Goal: Register for event/course

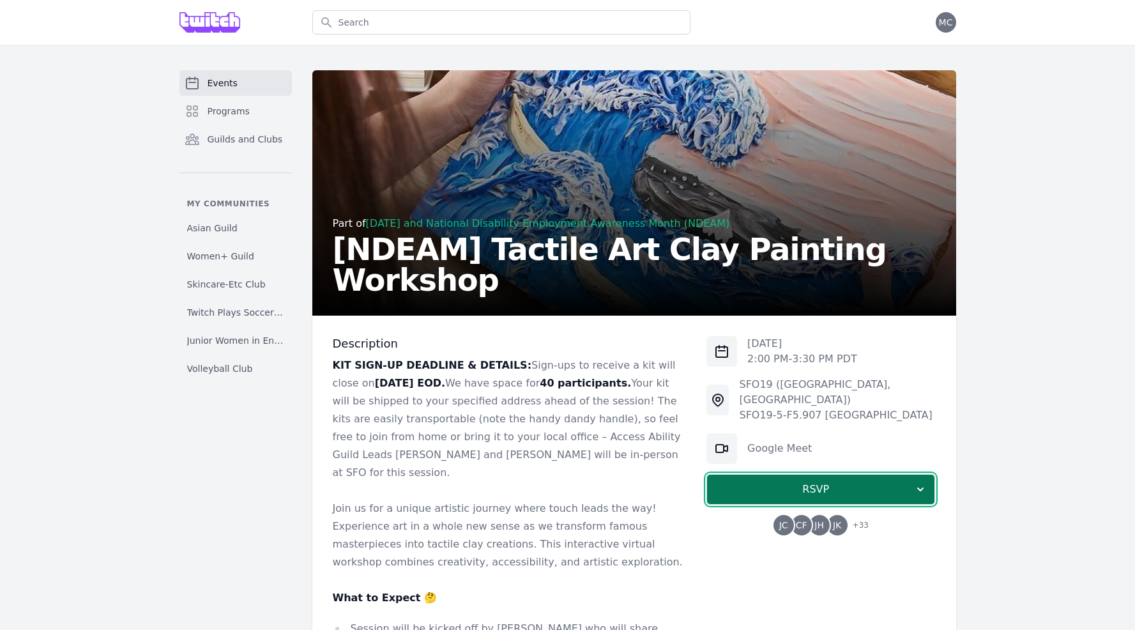
click at [841, 482] on span "RSVP" at bounding box center [815, 489] width 197 height 15
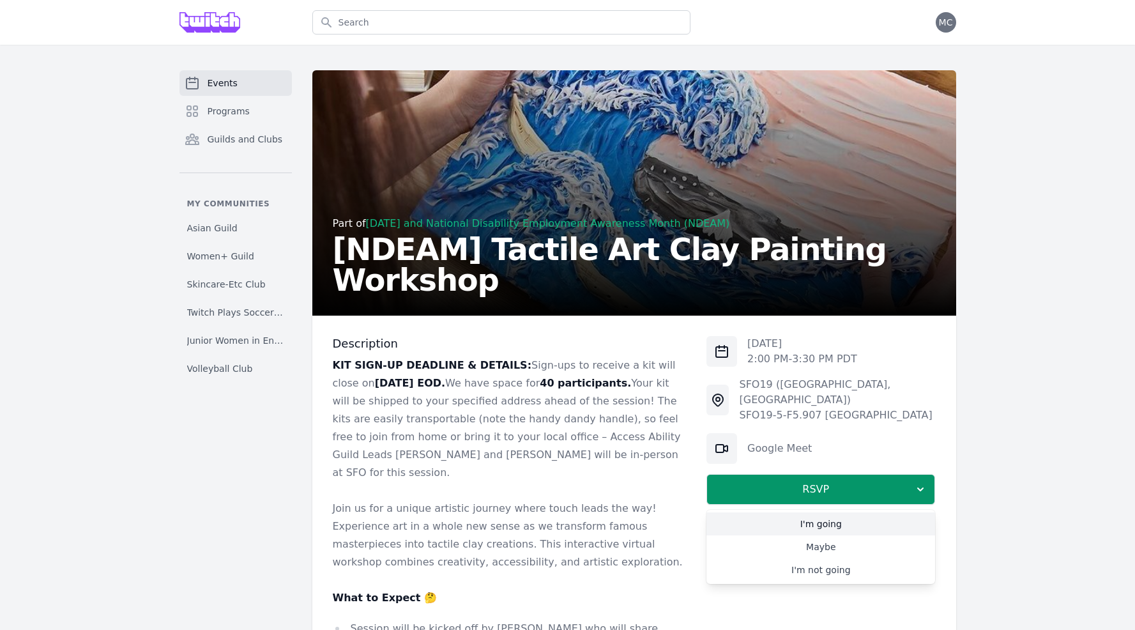
click at [836, 512] on link "I'm going" at bounding box center [820, 523] width 229 height 23
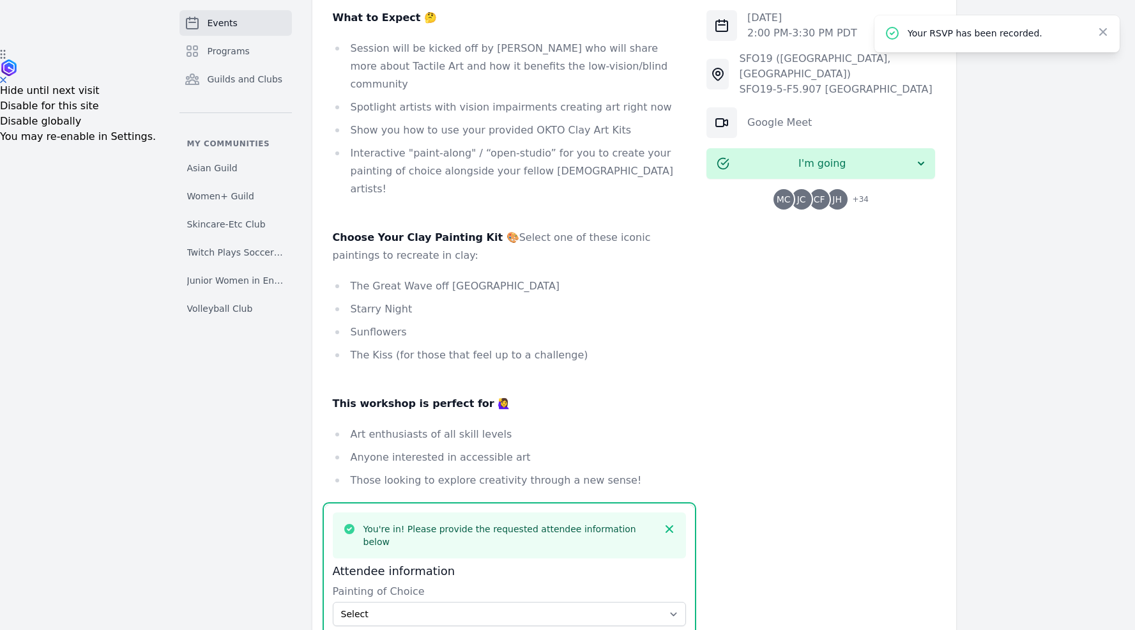
scroll to position [544, 0]
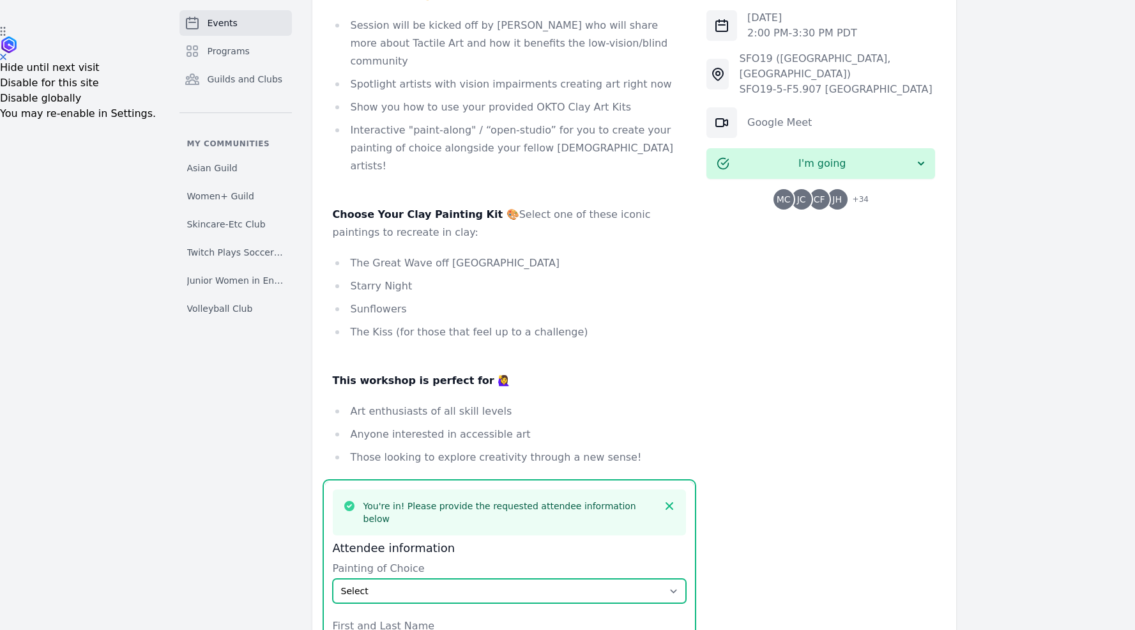
scroll to position [601, 0]
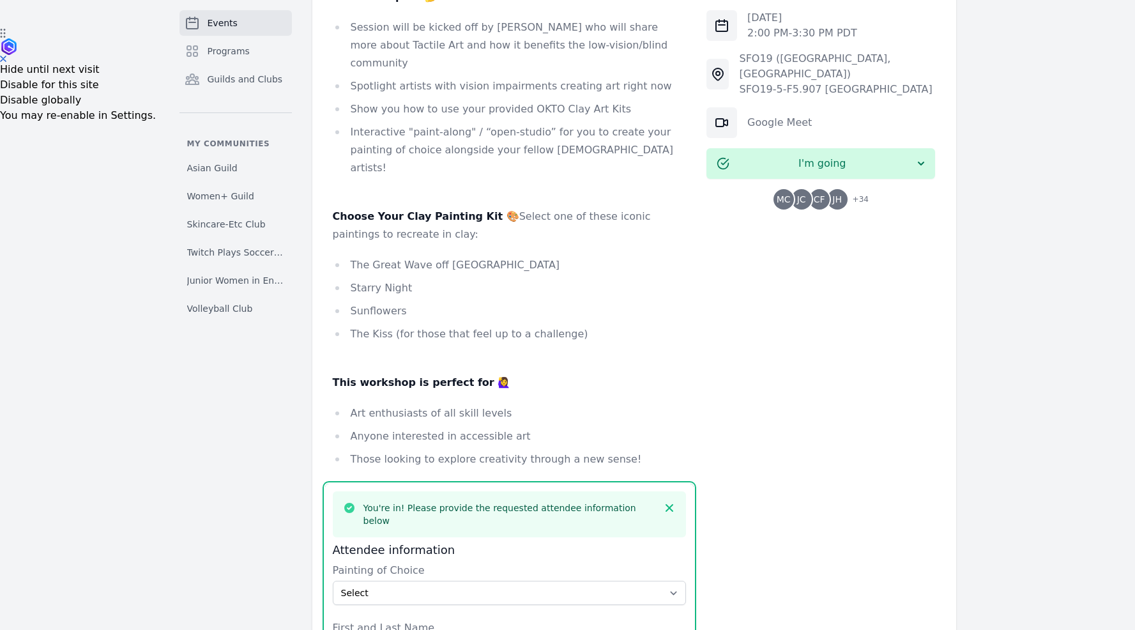
click at [606, 563] on label "Painting of Choice" at bounding box center [510, 570] width 354 height 15
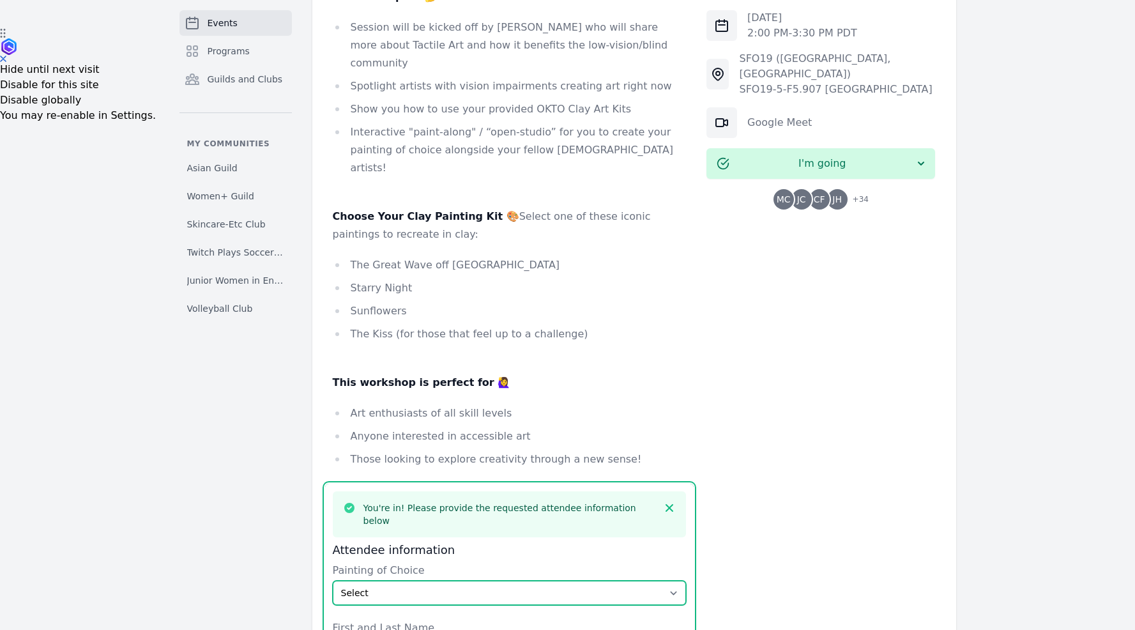
click at [606, 581] on select "Select The Great Wave off Kanagawa Starry Night Sunflowers The Kiss" at bounding box center [510, 593] width 354 height 24
click at [593, 581] on select "Select The Great Wave off Kanagawa Starry Night Sunflowers The Kiss" at bounding box center [510, 593] width 354 height 24
select select "Starry Night"
click at [333, 581] on select "Select The Great Wave off Kanagawa Starry Night Sunflowers The Kiss" at bounding box center [510, 593] width 354 height 24
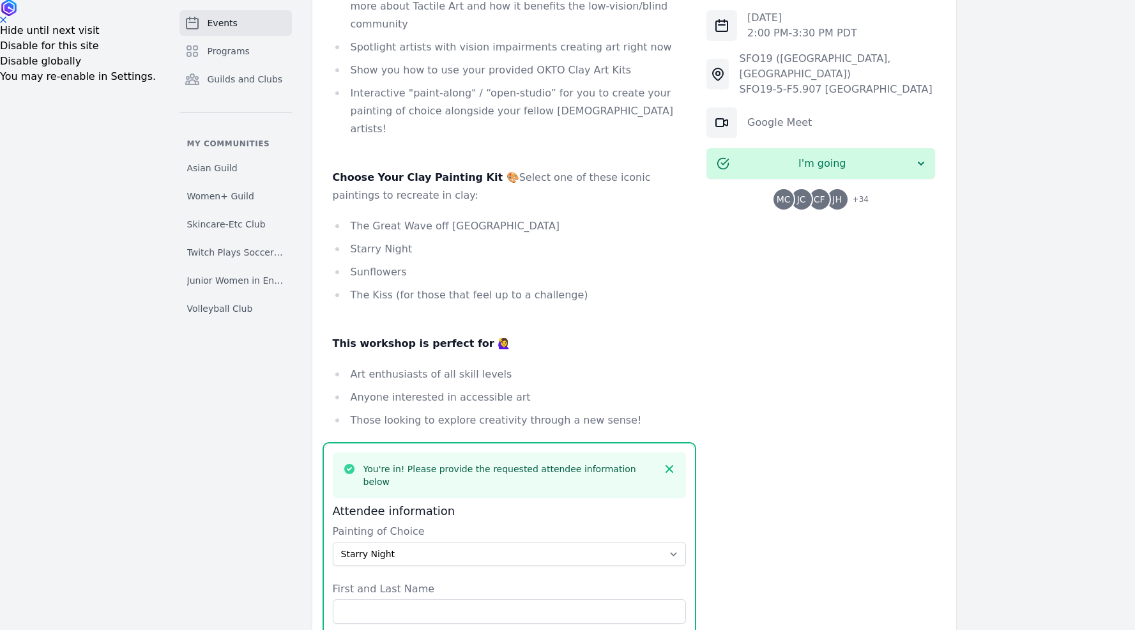
scroll to position [785, 0]
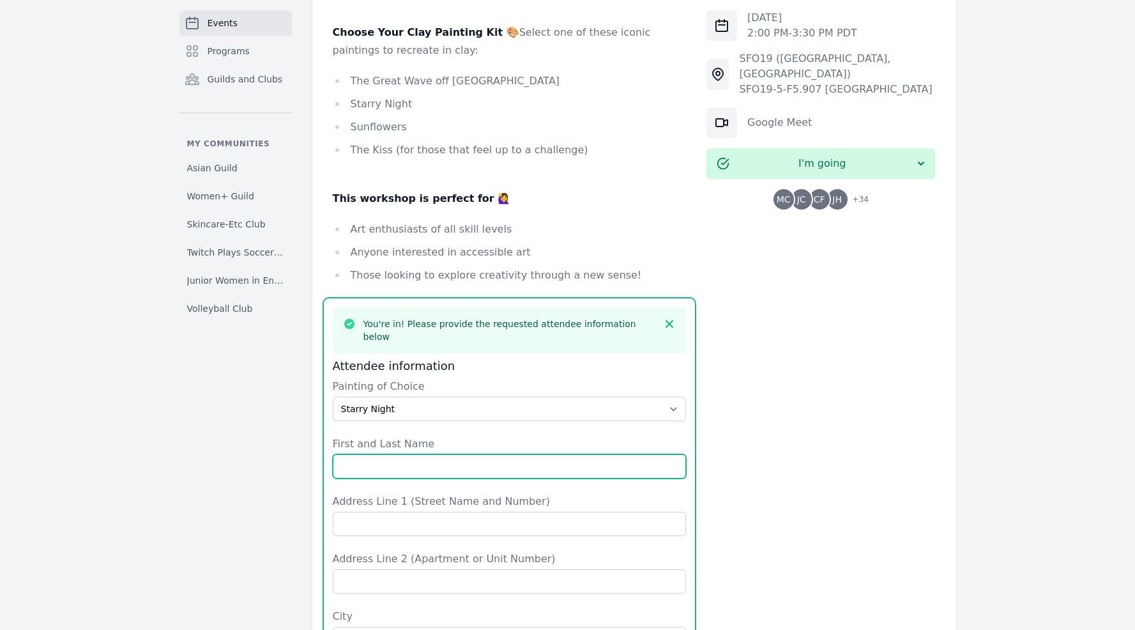
click at [475, 454] on input "First and Last Name" at bounding box center [510, 466] width 354 height 24
type input "[PERSON_NAME]"
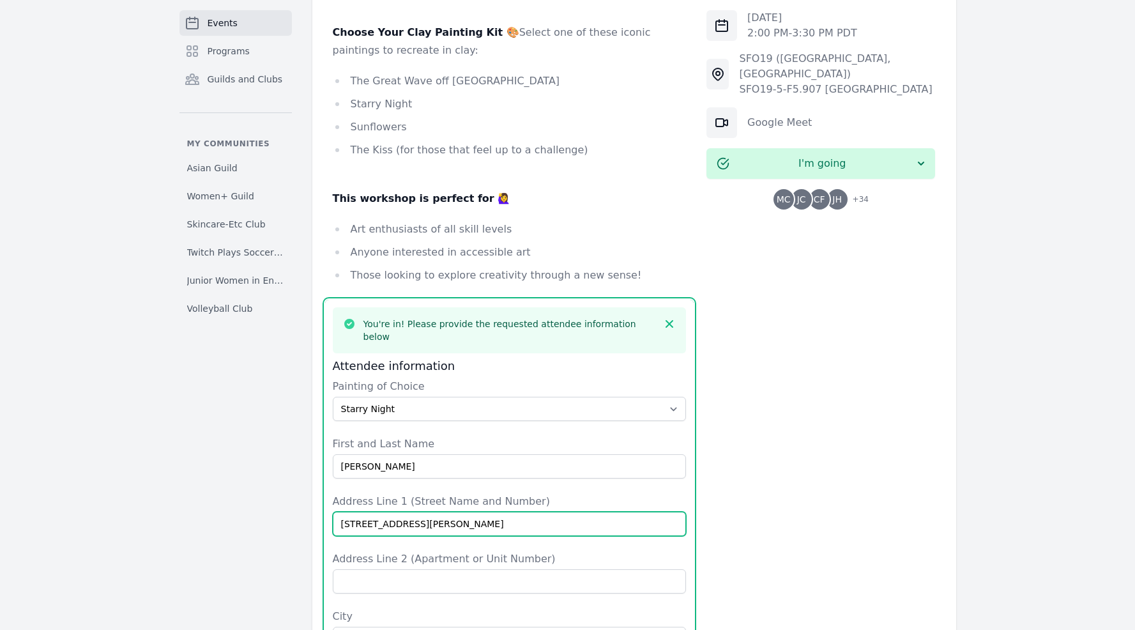
type input "[STREET_ADDRESS][PERSON_NAME]"
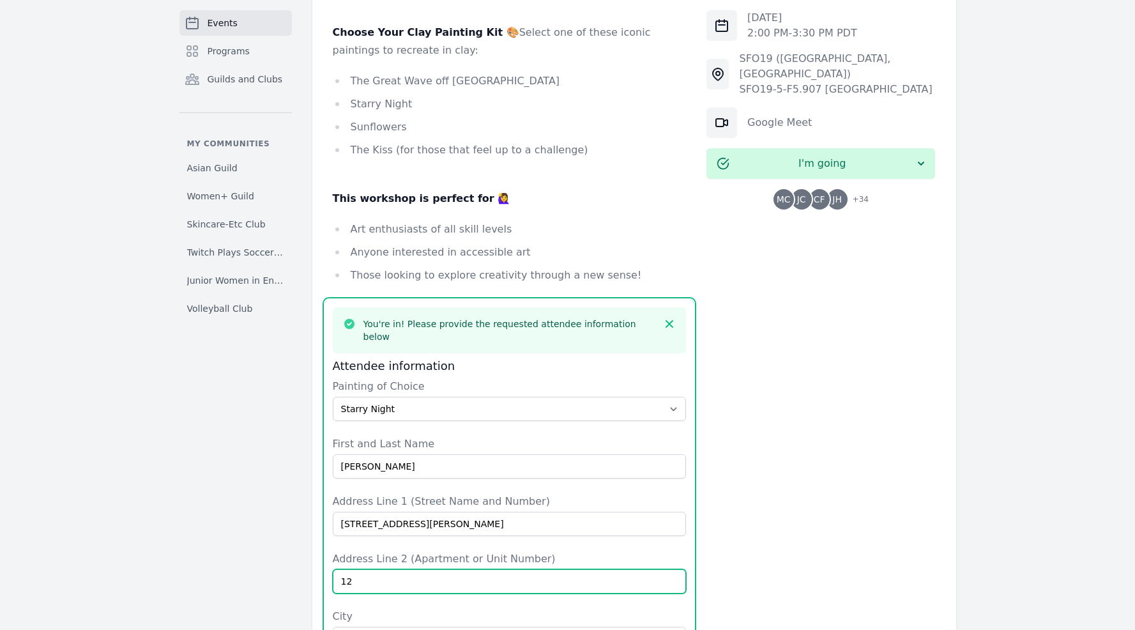
type input "12"
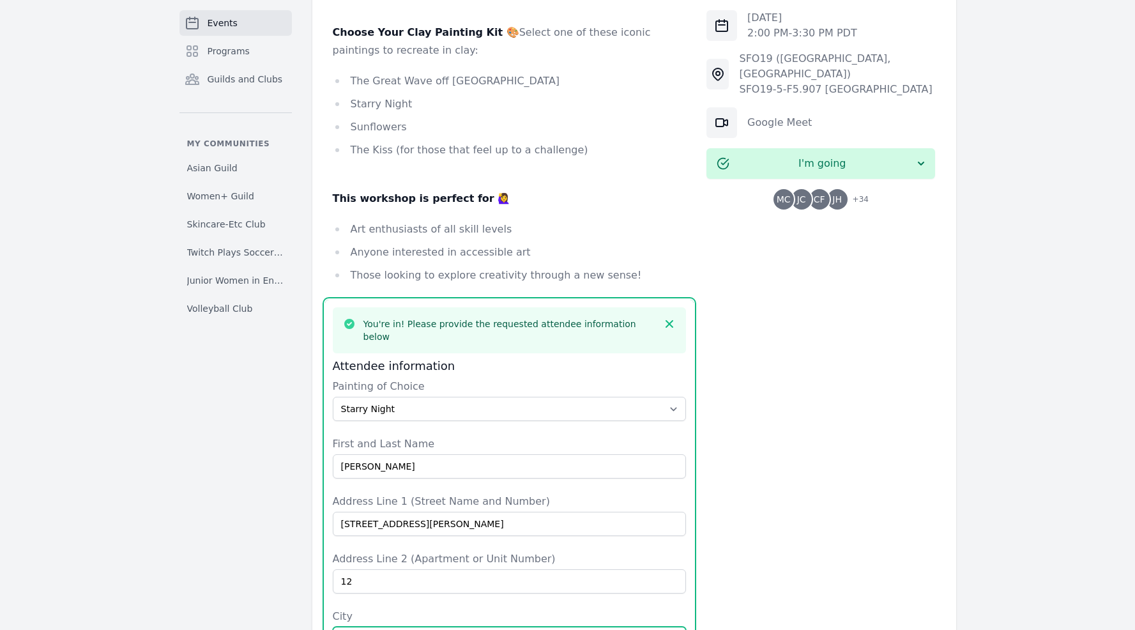
type input "[GEOGRAPHIC_DATA]"
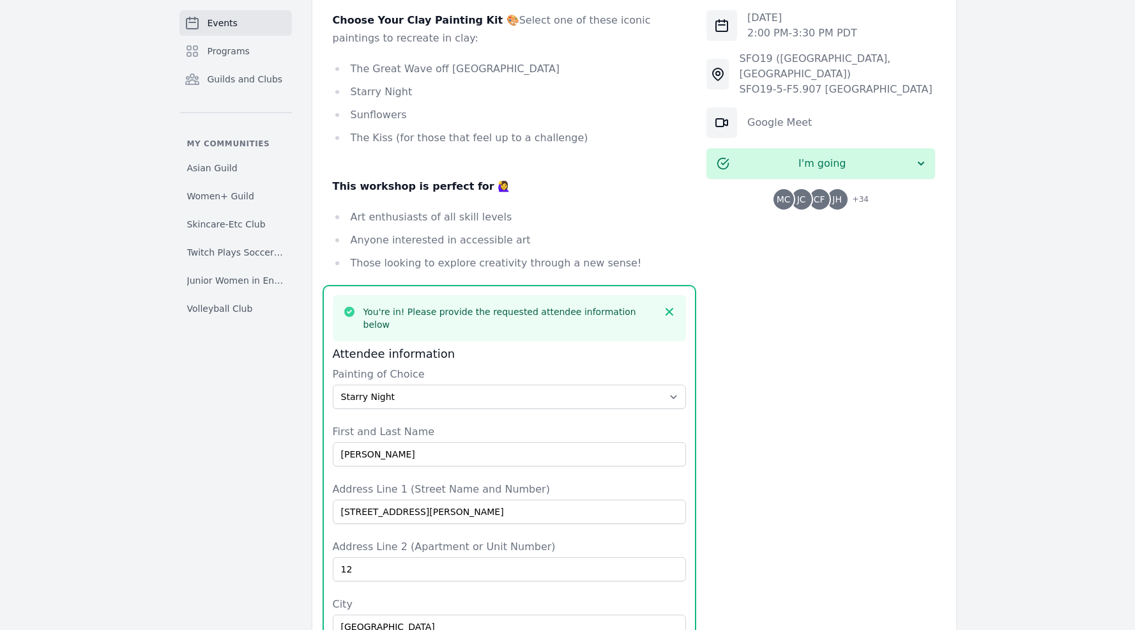
type input "[GEOGRAPHIC_DATA]"
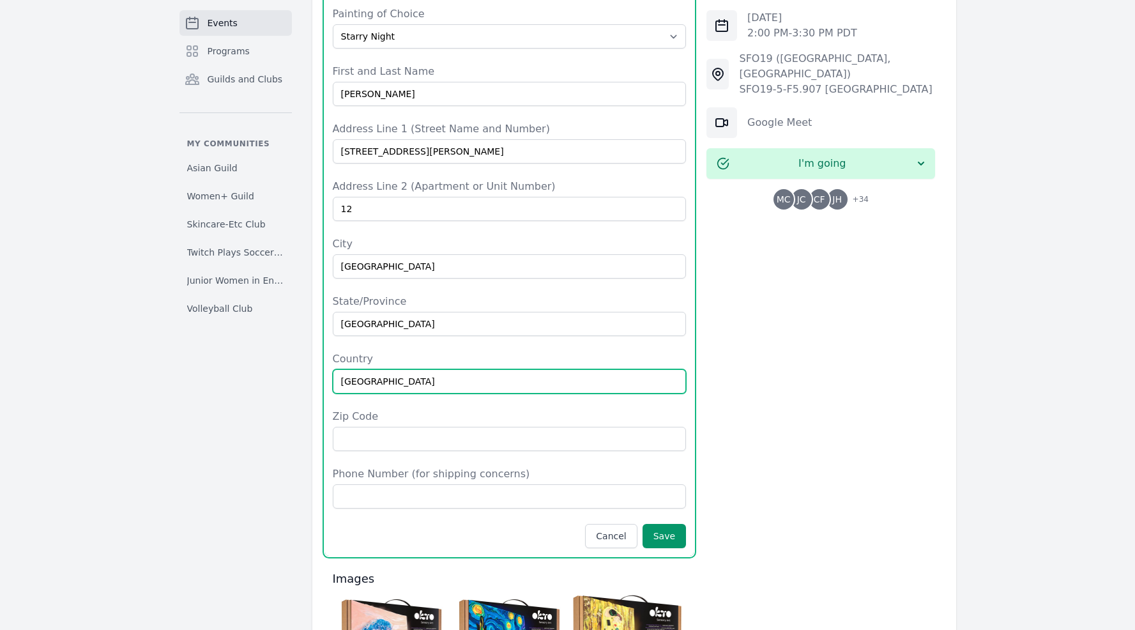
type input "[GEOGRAPHIC_DATA]"
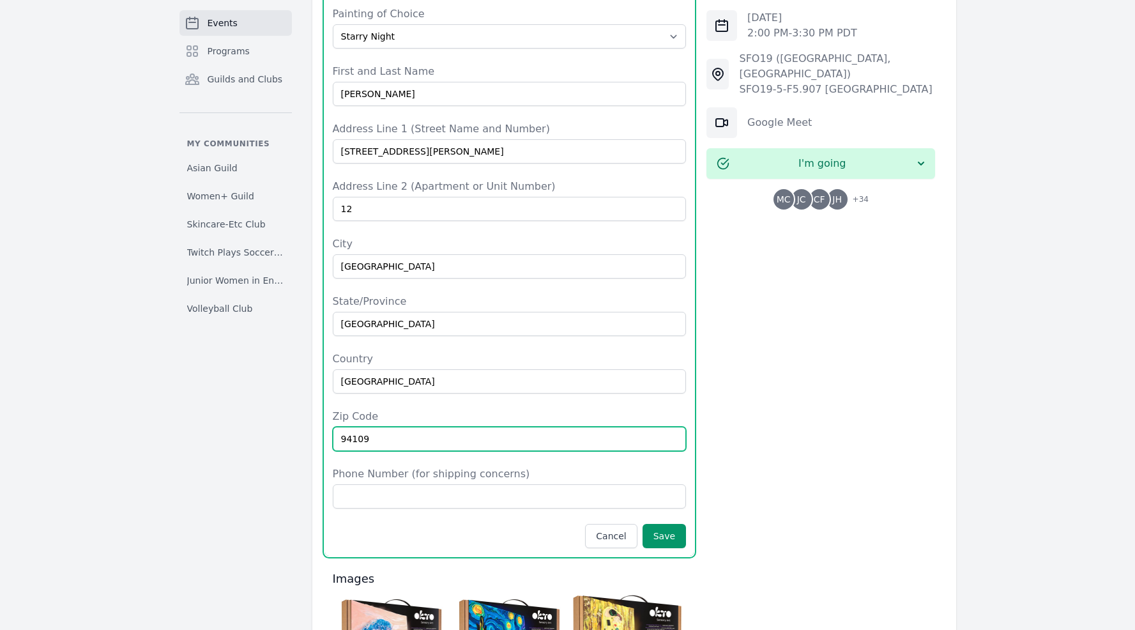
type input "94109"
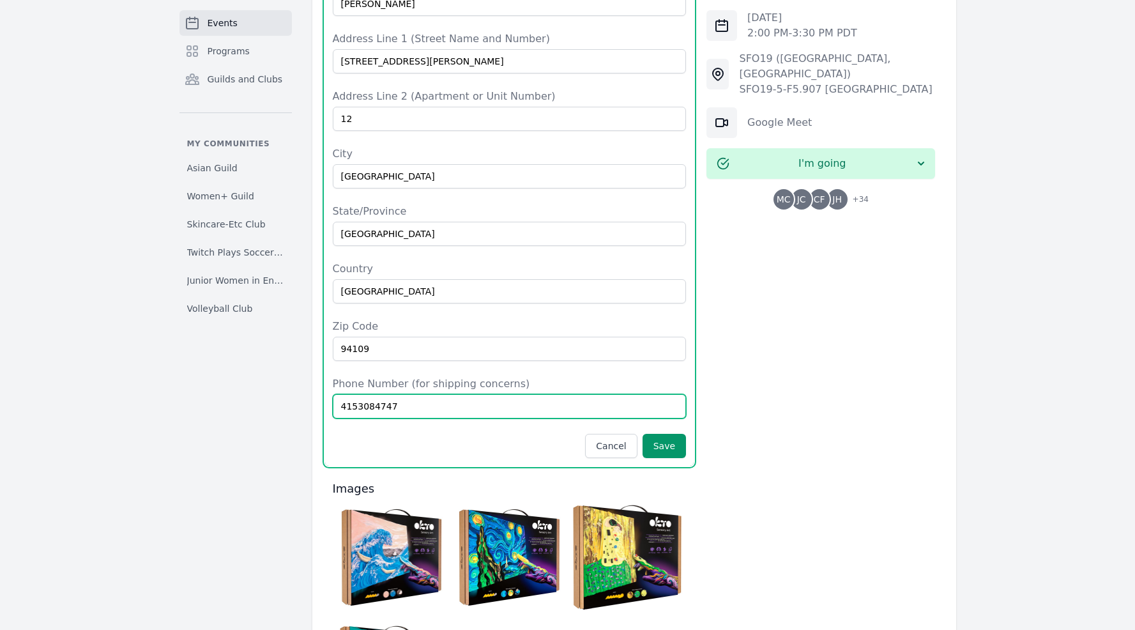
scroll to position [1326, 0]
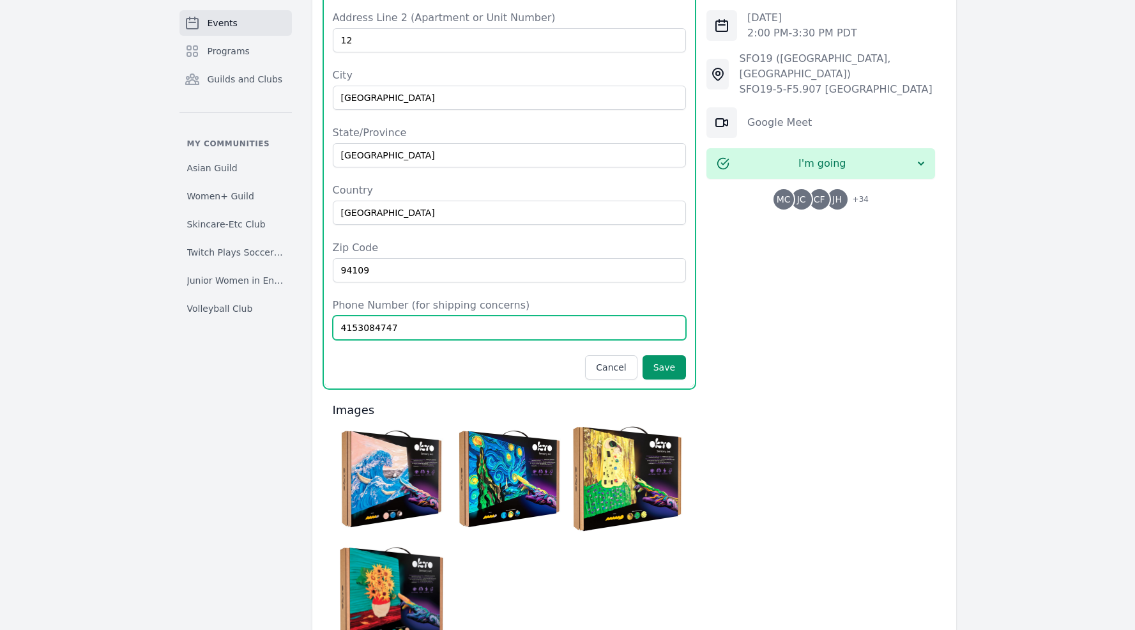
type input "4153084747"
click at [404, 423] on img at bounding box center [392, 479] width 112 height 112
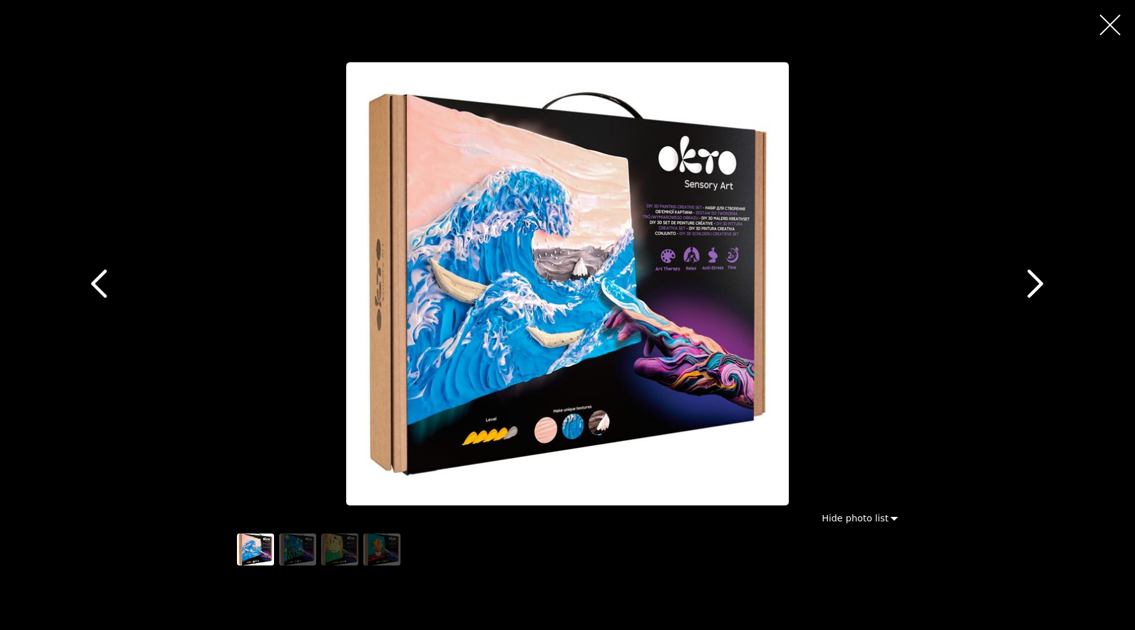
click at [1049, 282] on icon "button" at bounding box center [1035, 284] width 29 height 29
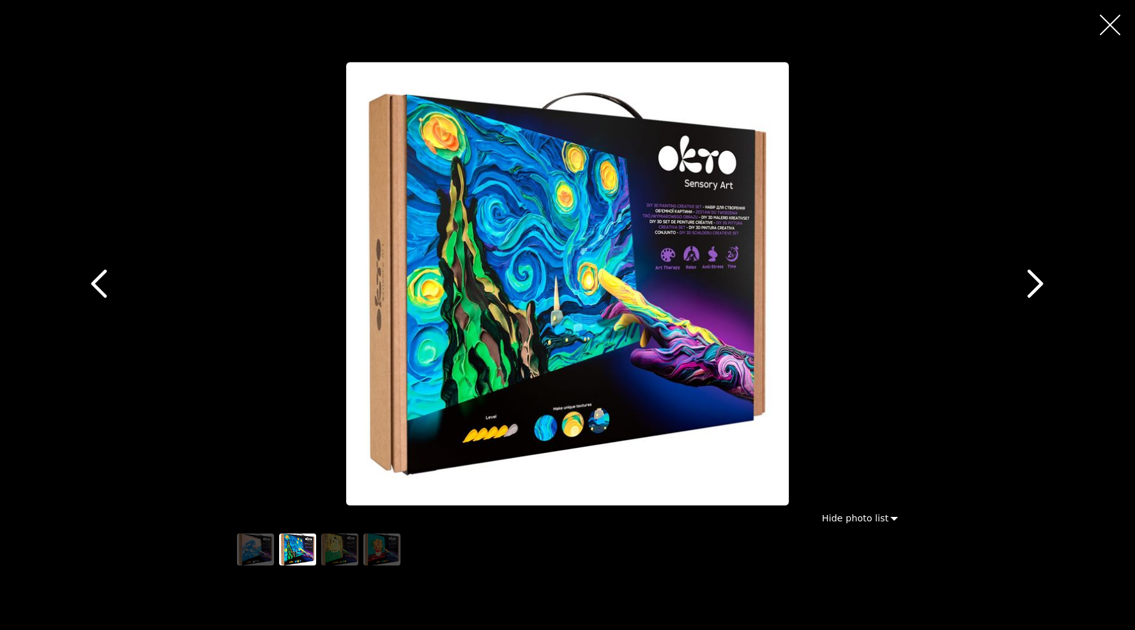
click at [1048, 283] on icon "button" at bounding box center [1035, 284] width 29 height 29
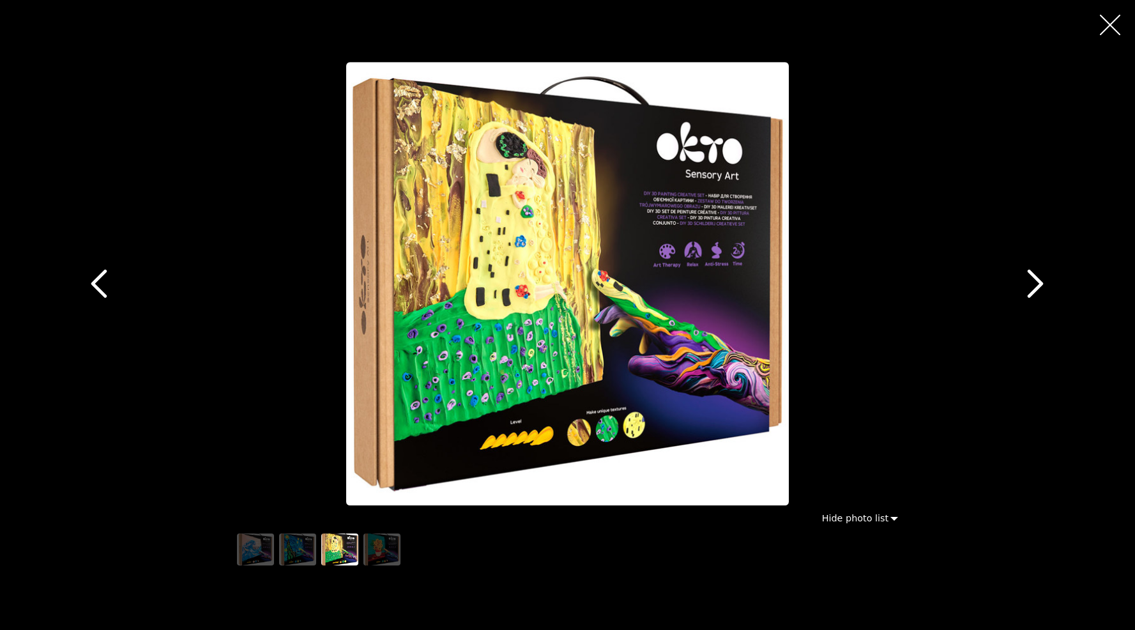
click at [1048, 283] on icon "button" at bounding box center [1035, 284] width 29 height 29
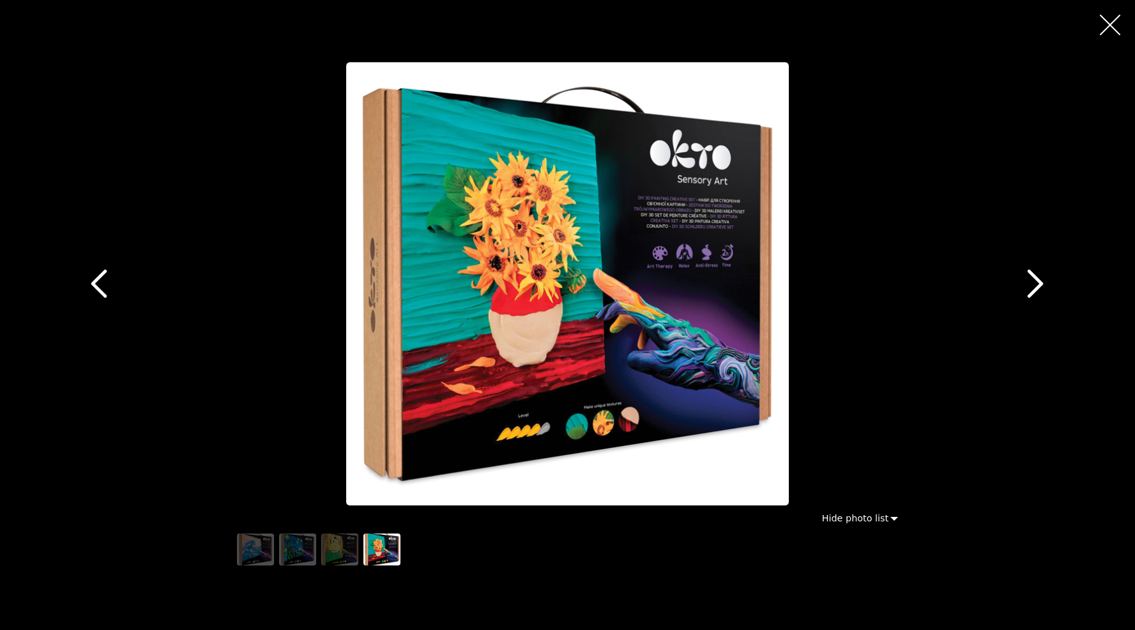
click at [1048, 283] on icon "button" at bounding box center [1035, 284] width 29 height 29
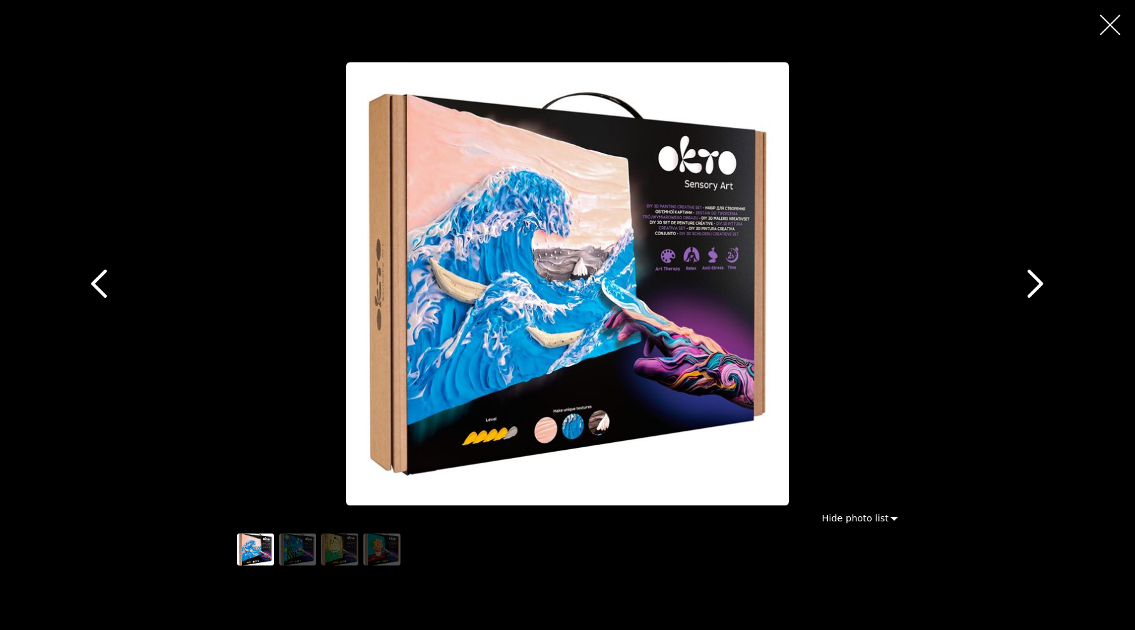
click at [1132, 19] on div at bounding box center [1110, 25] width 50 height 50
click at [1128, 17] on div at bounding box center [1110, 25] width 50 height 50
click at [1116, 17] on icon "button" at bounding box center [1110, 25] width 20 height 20
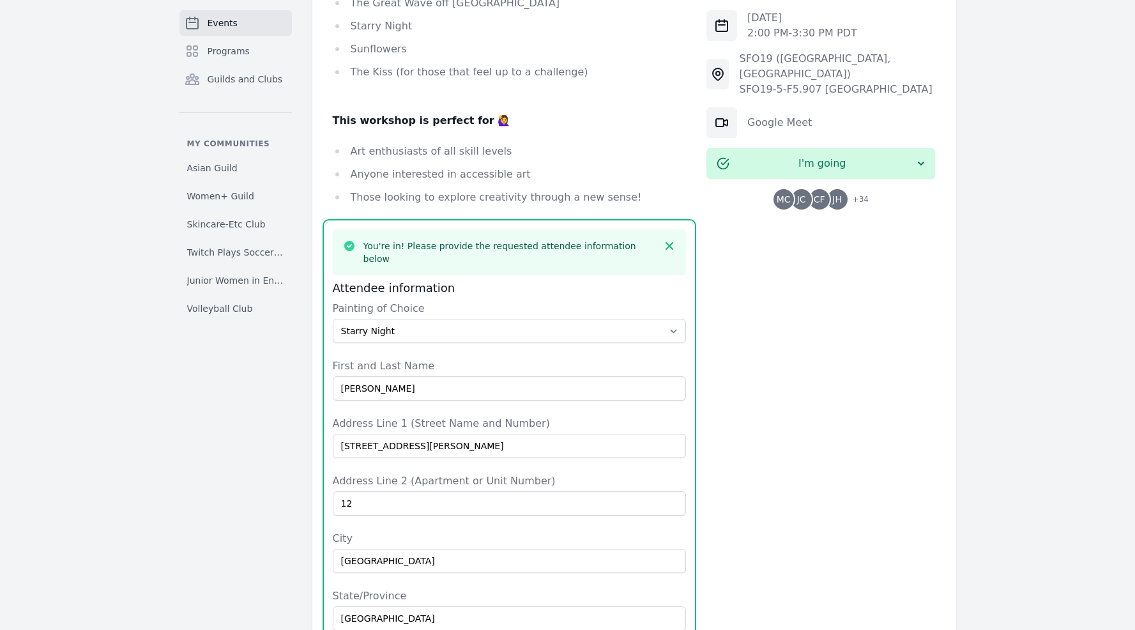
scroll to position [862, 0]
click at [507, 319] on select "Select The Great Wave off Kanagawa Starry Night Sunflowers The Kiss" at bounding box center [510, 331] width 354 height 24
select select "Sunflowers"
click at [333, 319] on select "Select The Great Wave off Kanagawa Starry Night Sunflowers The Kiss" at bounding box center [510, 331] width 354 height 24
click at [982, 468] on div "Events Programs Guilds and Clubs My communities Asian Guild Women+ Guild Skinca…" at bounding box center [567, 264] width 1135 height 2165
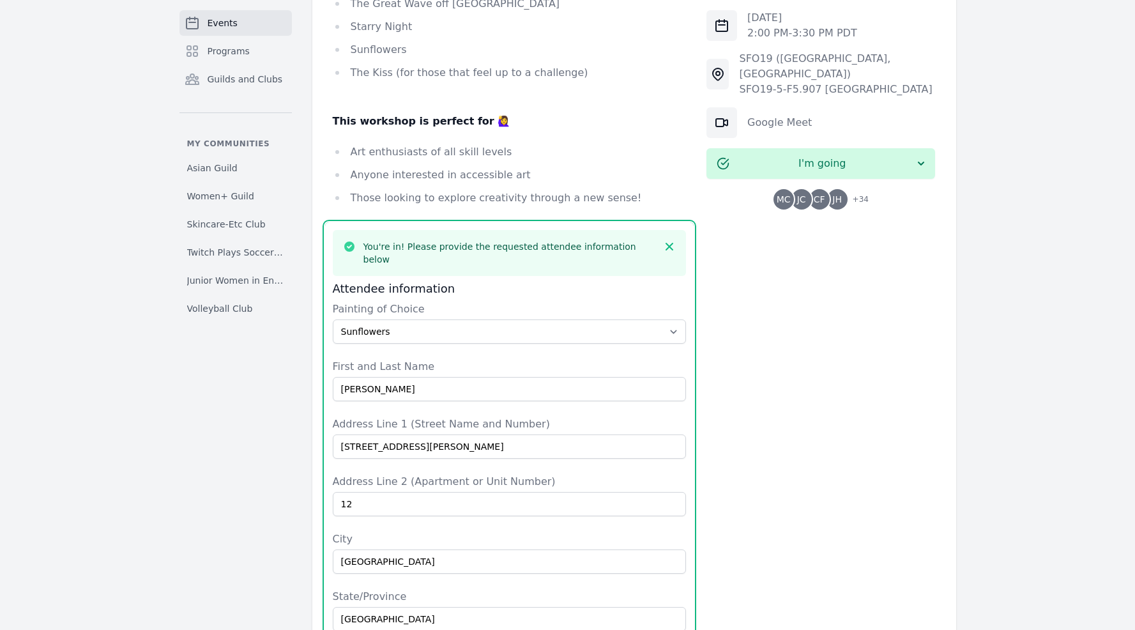
click at [575, 301] on div "Painting of Choice Select The Great Wave off Kanagawa Starry Night Sunflowers T…" at bounding box center [510, 322] width 354 height 42
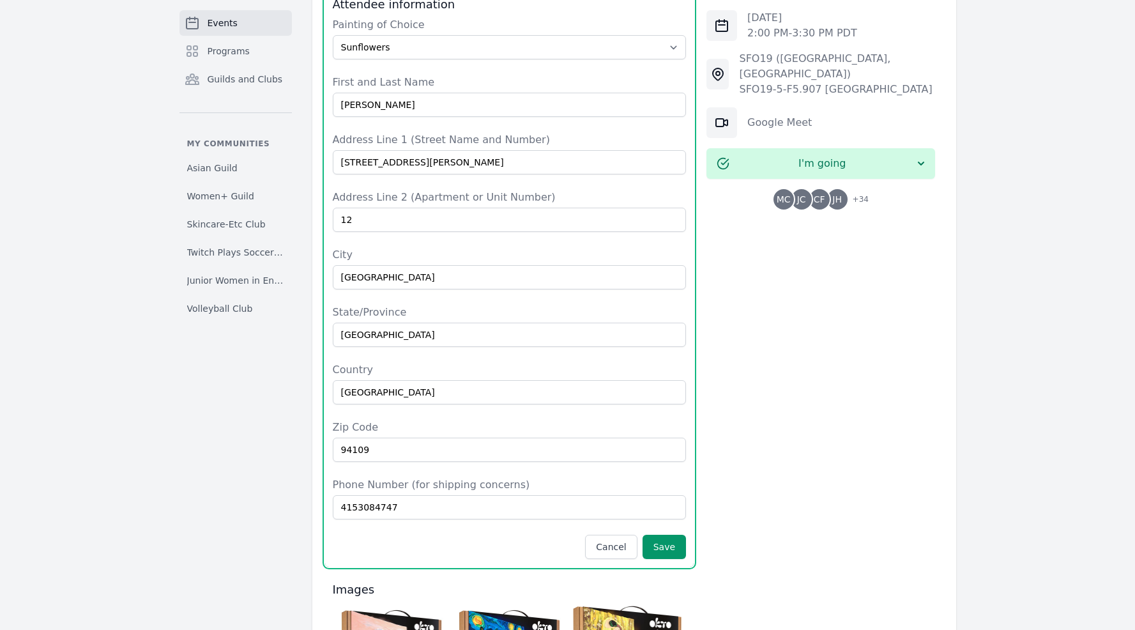
scroll to position [1304, 0]
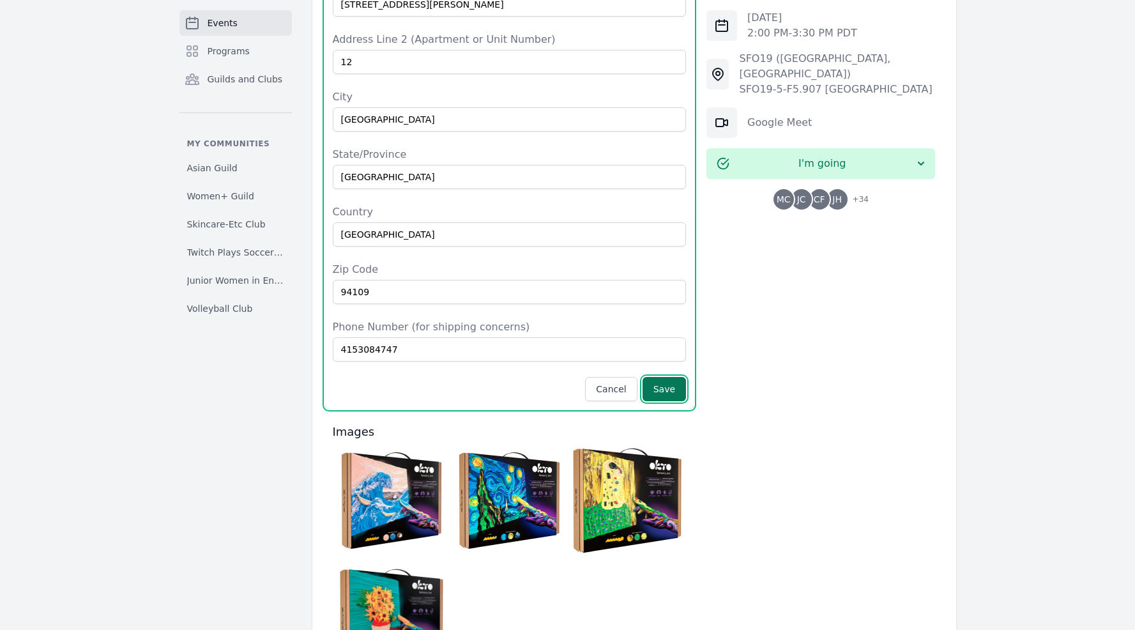
click at [669, 377] on button "Save" at bounding box center [664, 389] width 43 height 24
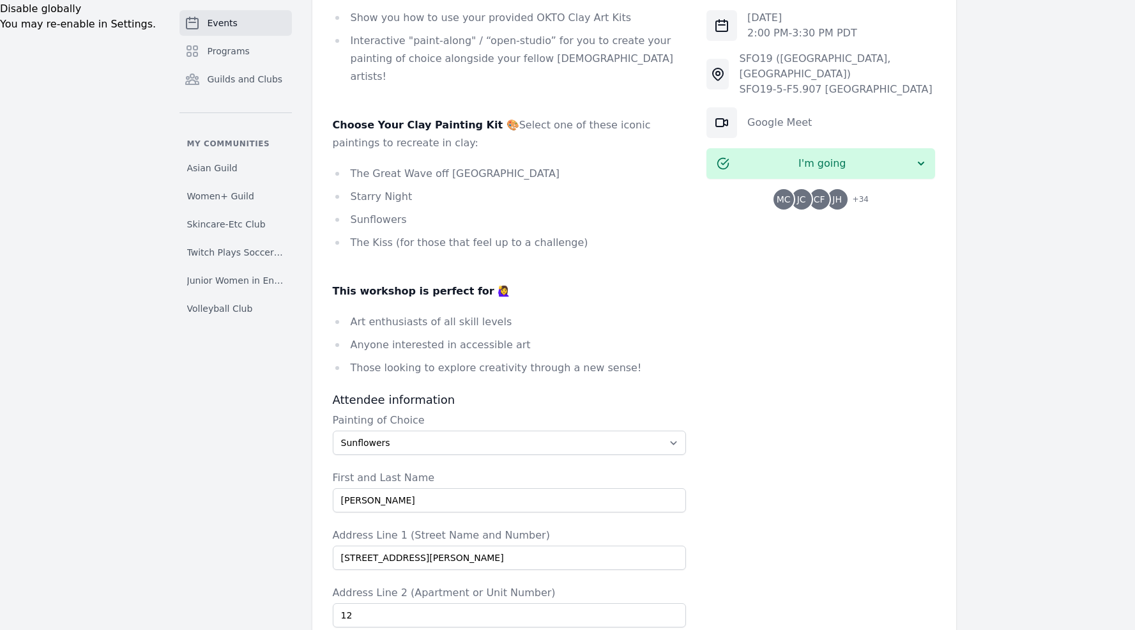
scroll to position [1148, 0]
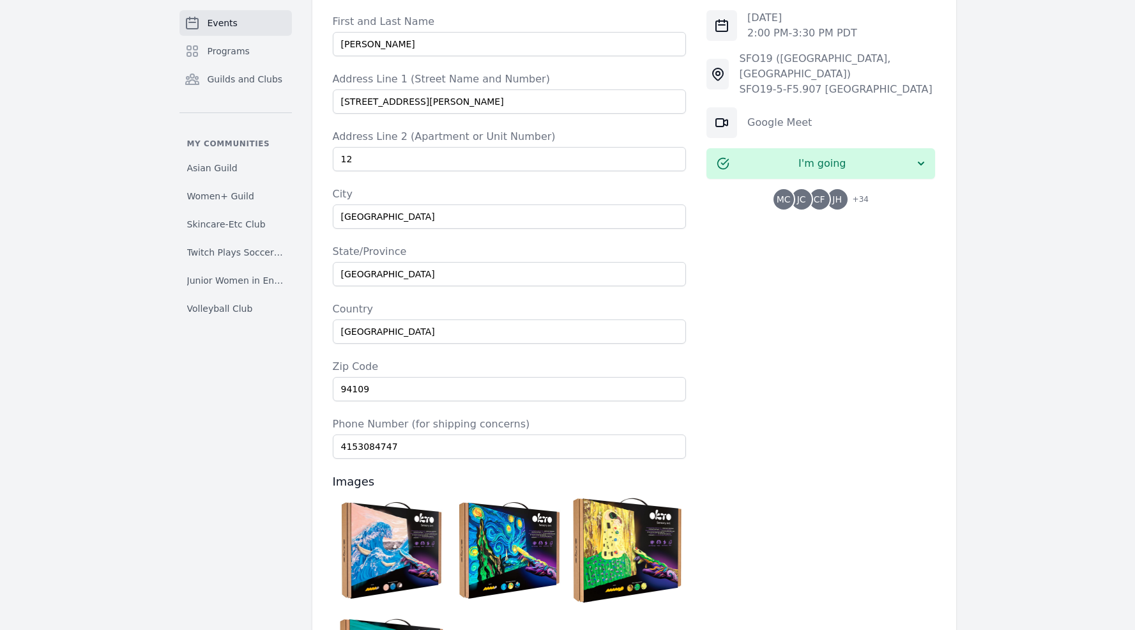
click at [356, 494] on img at bounding box center [392, 550] width 112 height 112
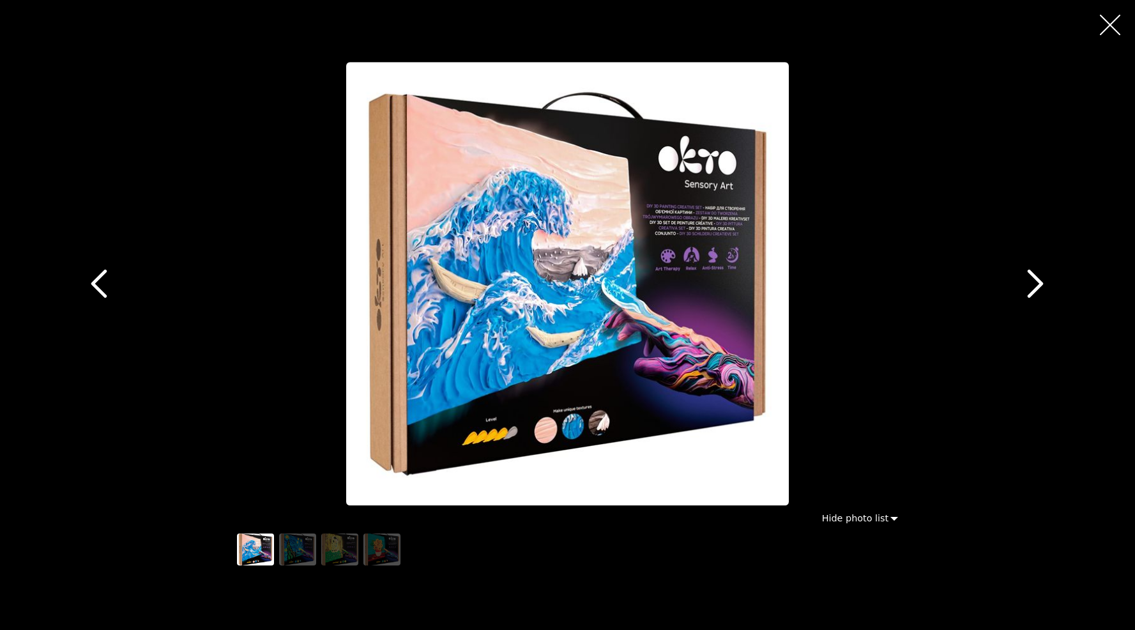
click at [1020, 280] on div at bounding box center [567, 283] width 1135 height 443
click at [1024, 280] on icon "button" at bounding box center [1035, 284] width 29 height 29
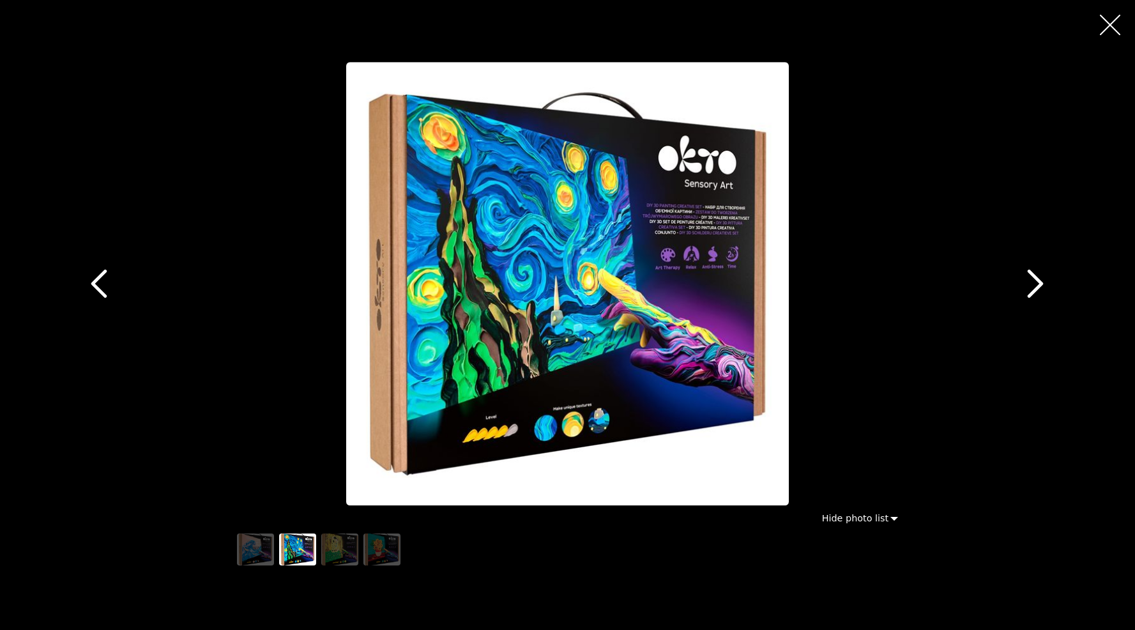
click at [1029, 280] on icon "button" at bounding box center [1035, 284] width 29 height 29
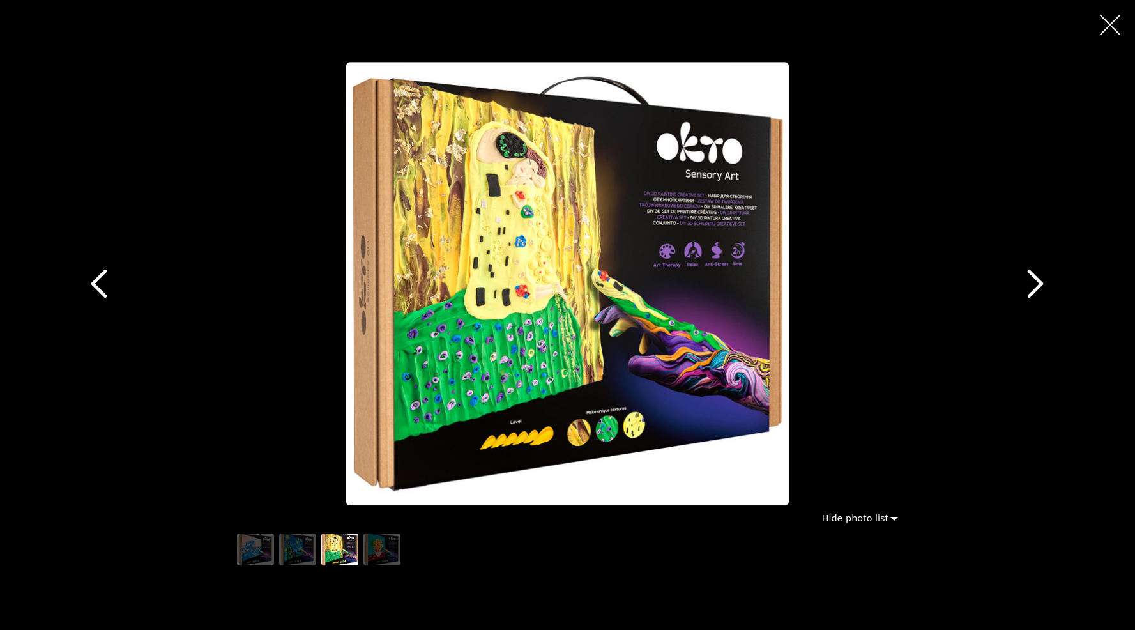
click at [1029, 280] on icon "button" at bounding box center [1035, 284] width 29 height 29
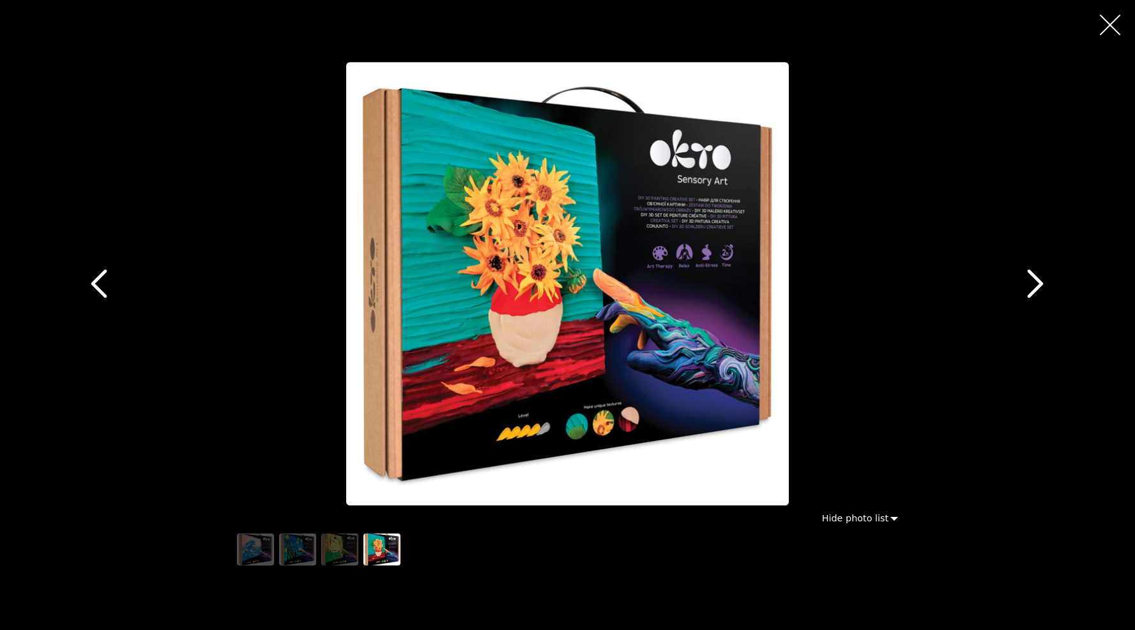
click at [986, 328] on div at bounding box center [567, 283] width 1135 height 443
click at [1120, 7] on div at bounding box center [1110, 25] width 50 height 50
click at [1119, 12] on button "button" at bounding box center [1110, 25] width 31 height 31
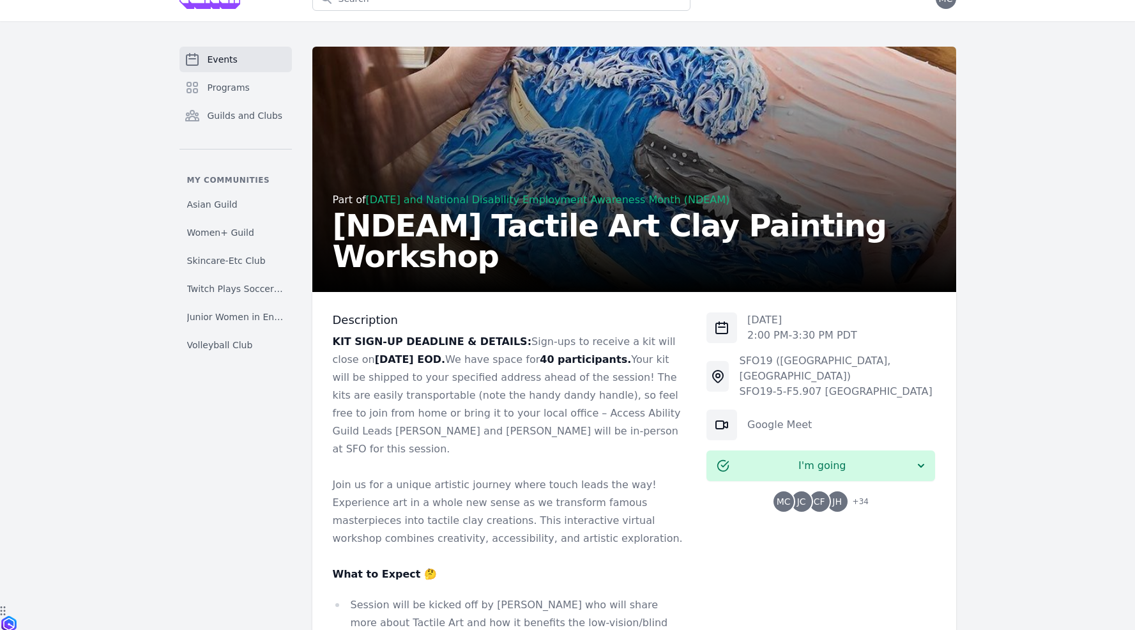
scroll to position [0, 0]
